Goal: Find specific page/section: Find specific page/section

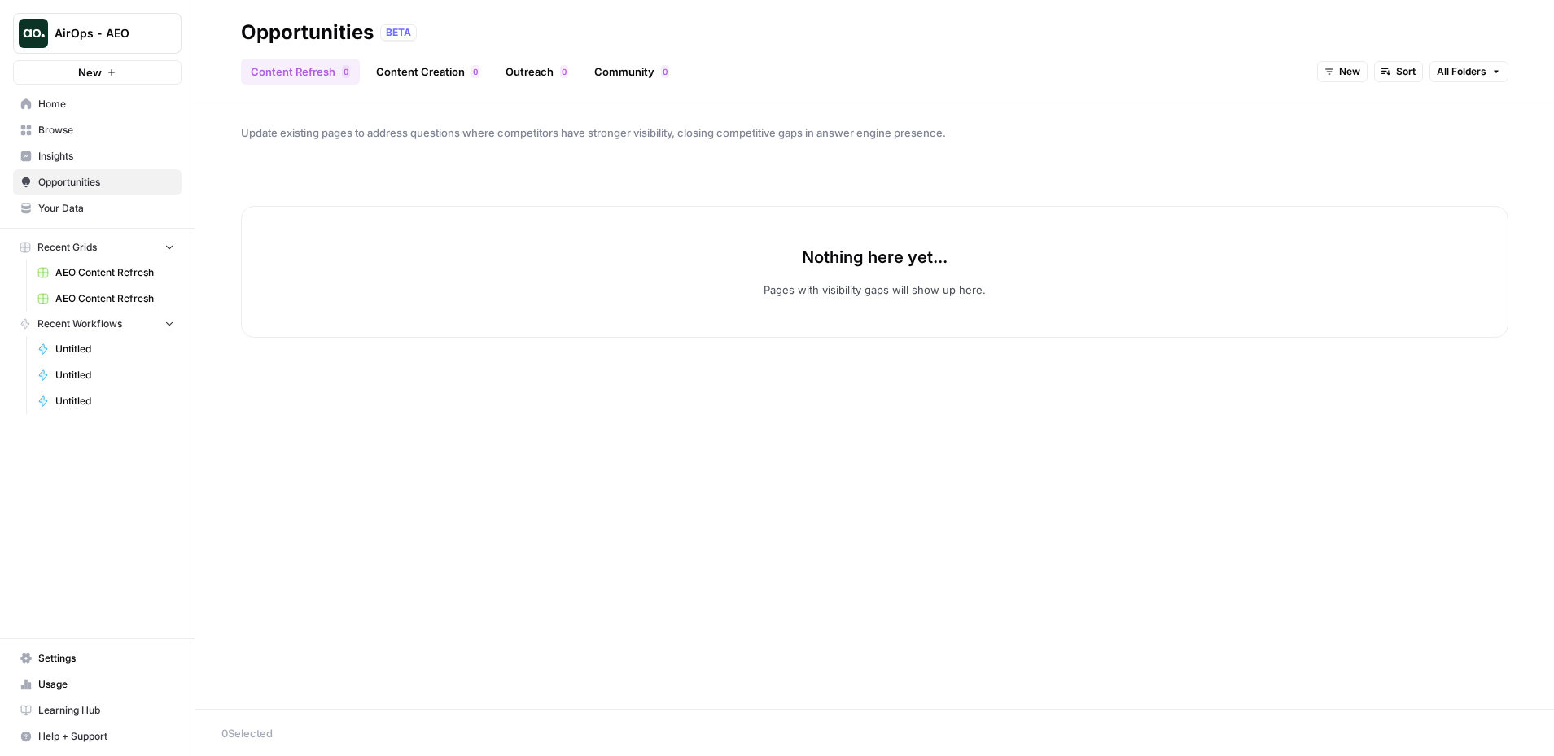
click at [101, 147] on link "Insights" at bounding box center [97, 156] width 169 height 26
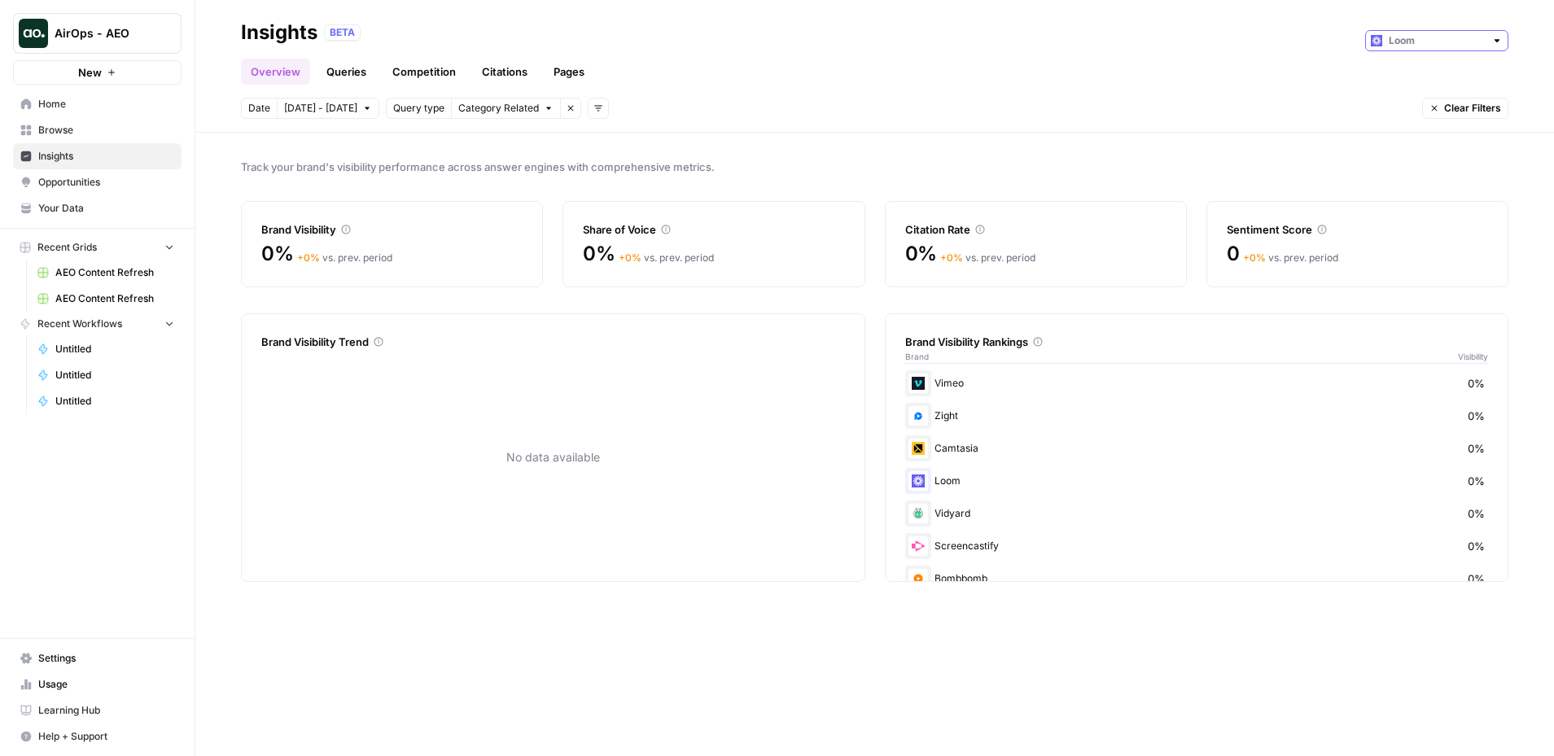
click at [1437, 38] on input "text" at bounding box center [1437, 41] width 96 height 16
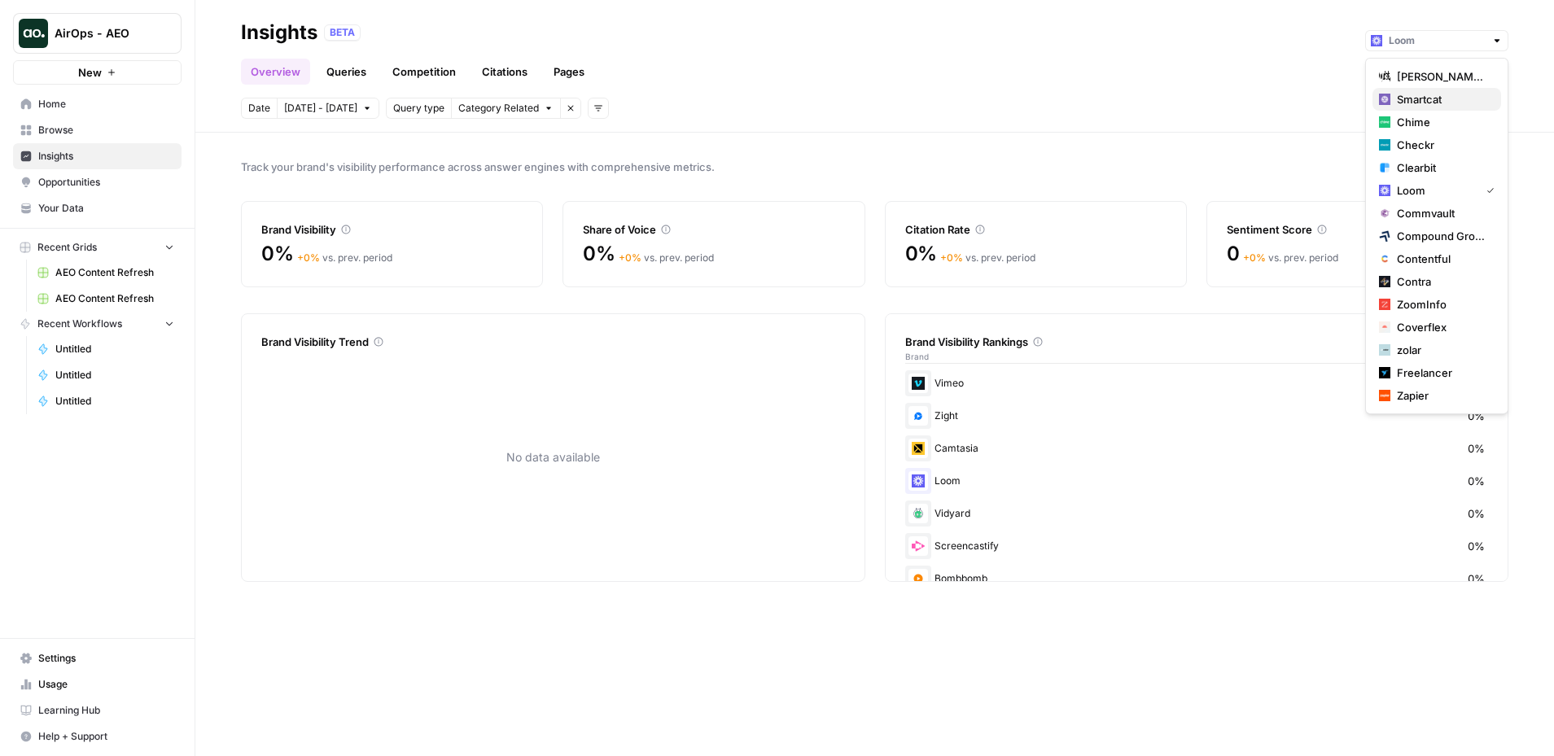
click at [1453, 97] on span "Smartcat" at bounding box center [1442, 99] width 91 height 16
type input "Smartcat"
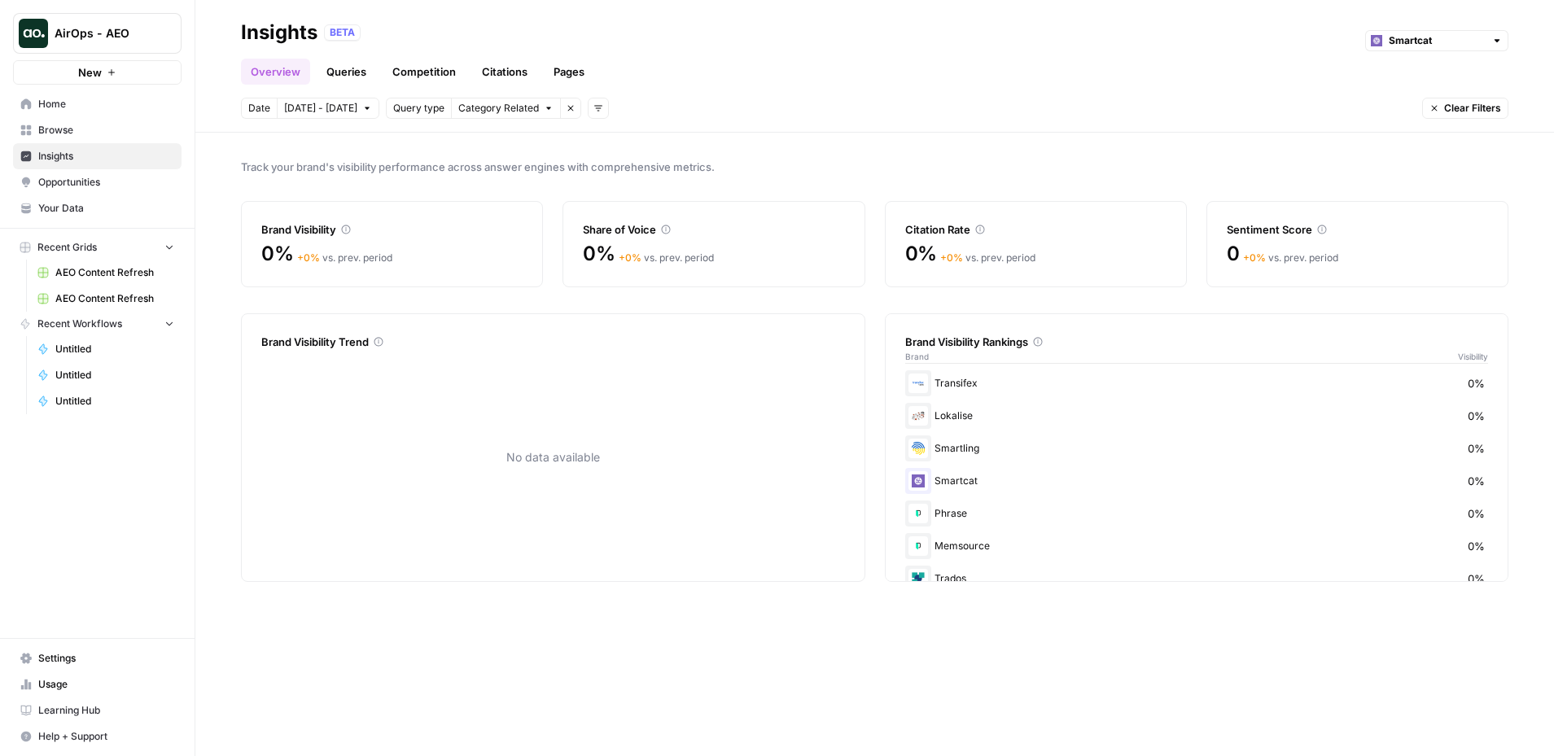
click at [1440, 49] on div "Smartcat" at bounding box center [1437, 40] width 143 height 21
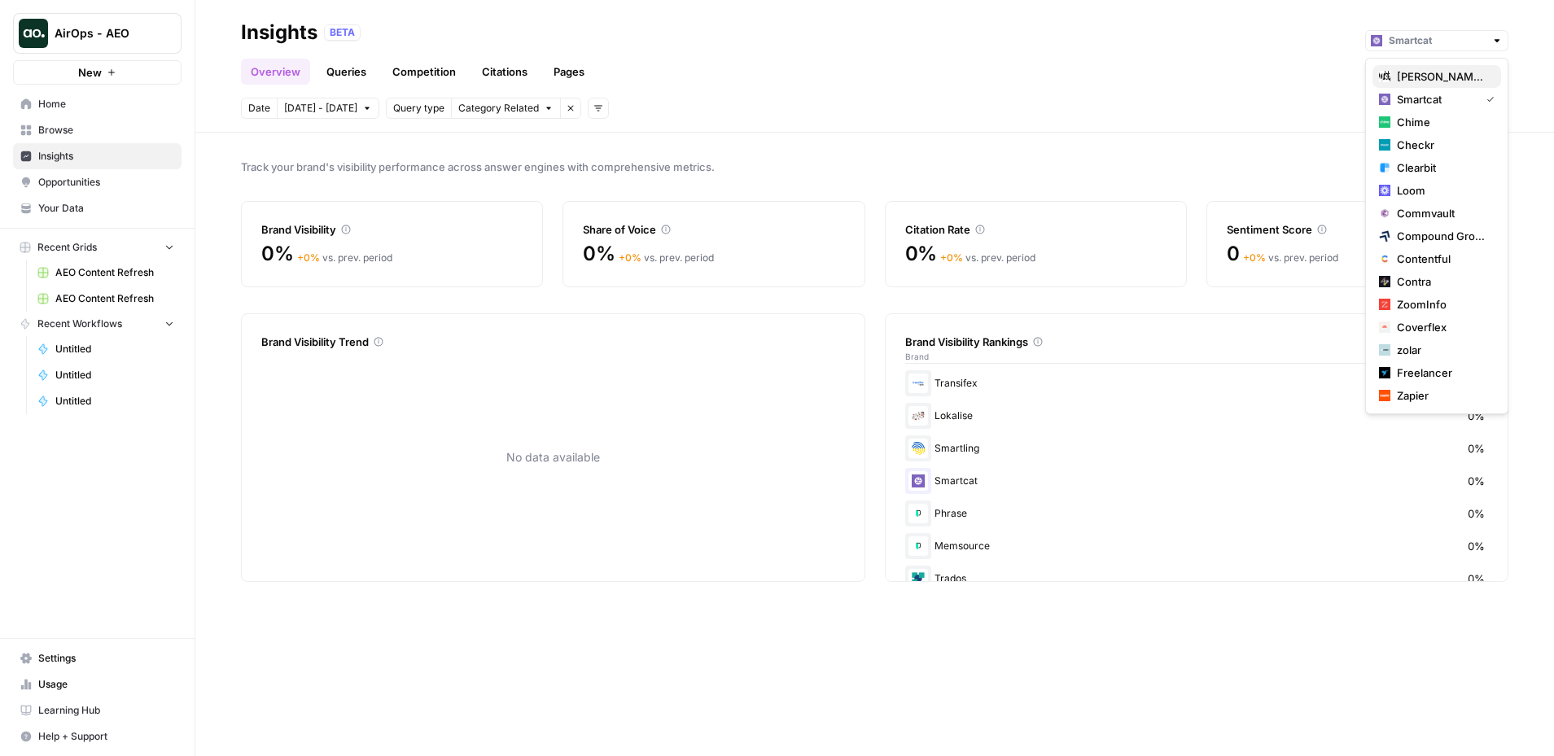
click at [1449, 73] on span "[PERSON_NAME] [PERSON_NAME] at Work" at bounding box center [1442, 76] width 91 height 16
type input "[PERSON_NAME] [PERSON_NAME] at Work"
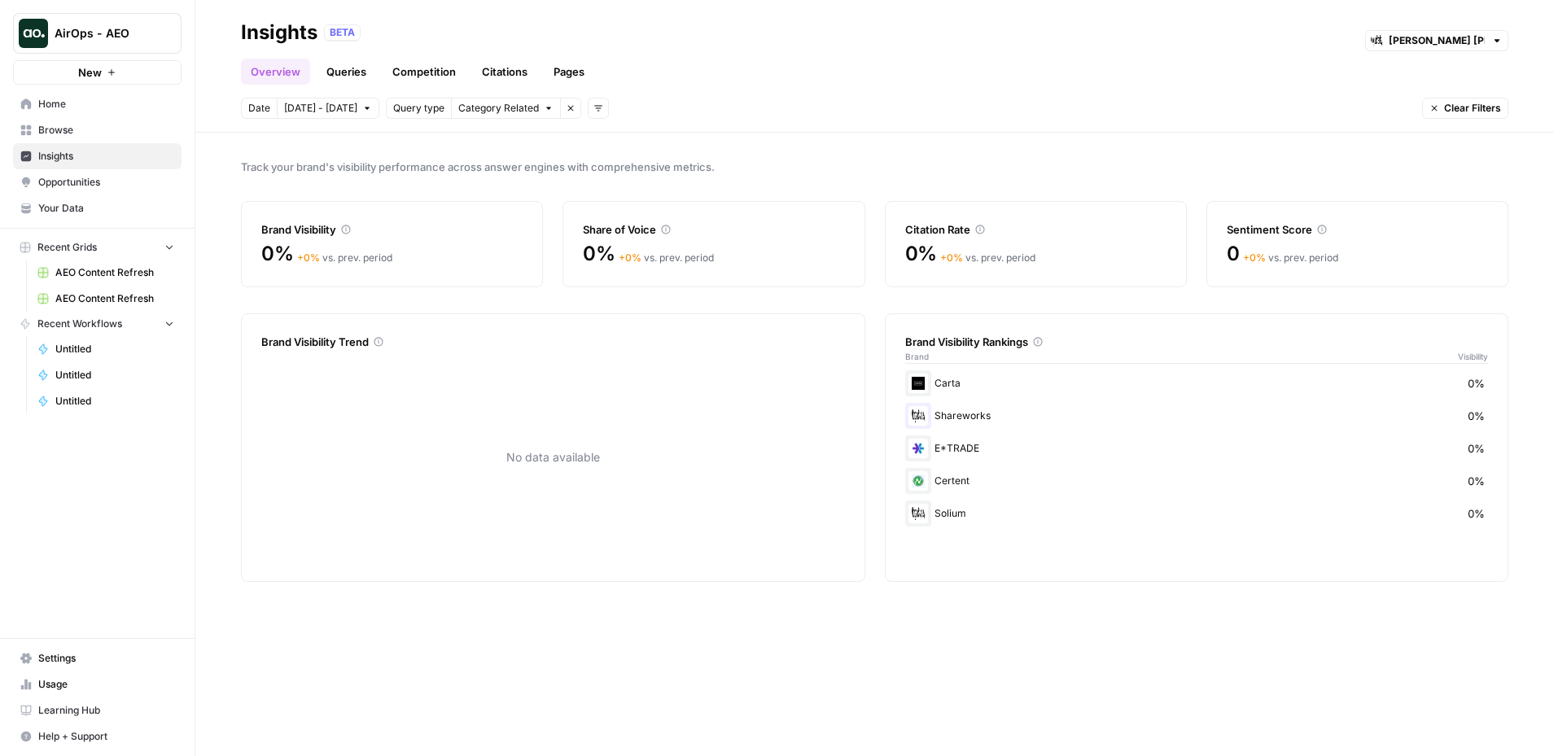
click at [91, 173] on link "Opportunities" at bounding box center [97, 182] width 169 height 26
